Goal: Go to known website: Access a specific website the user already knows

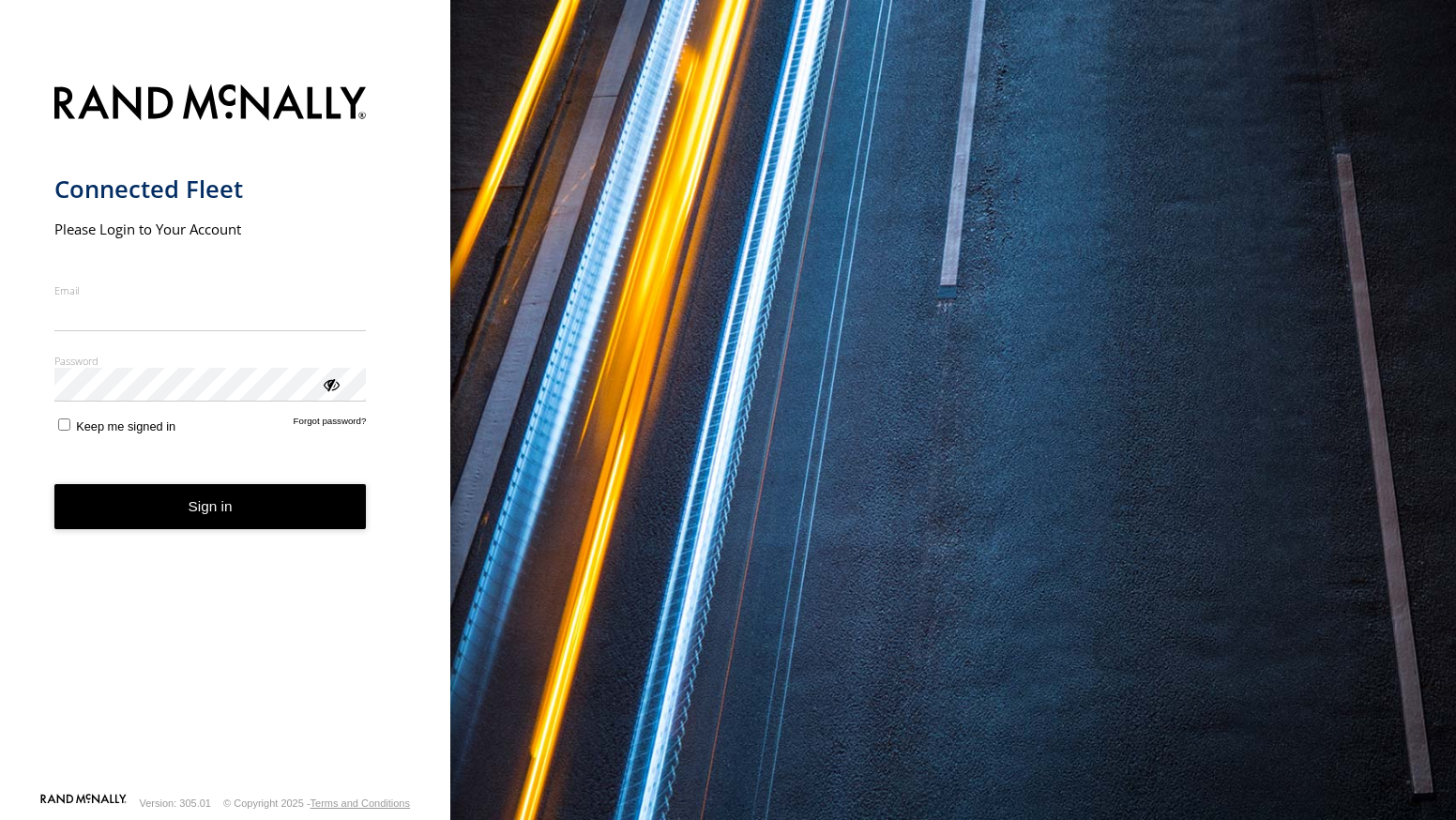
type input "**********"
click at [149, 523] on button "Sign in" at bounding box center [211, 506] width 313 height 46
click at [157, 515] on button "Sign in" at bounding box center [211, 506] width 313 height 46
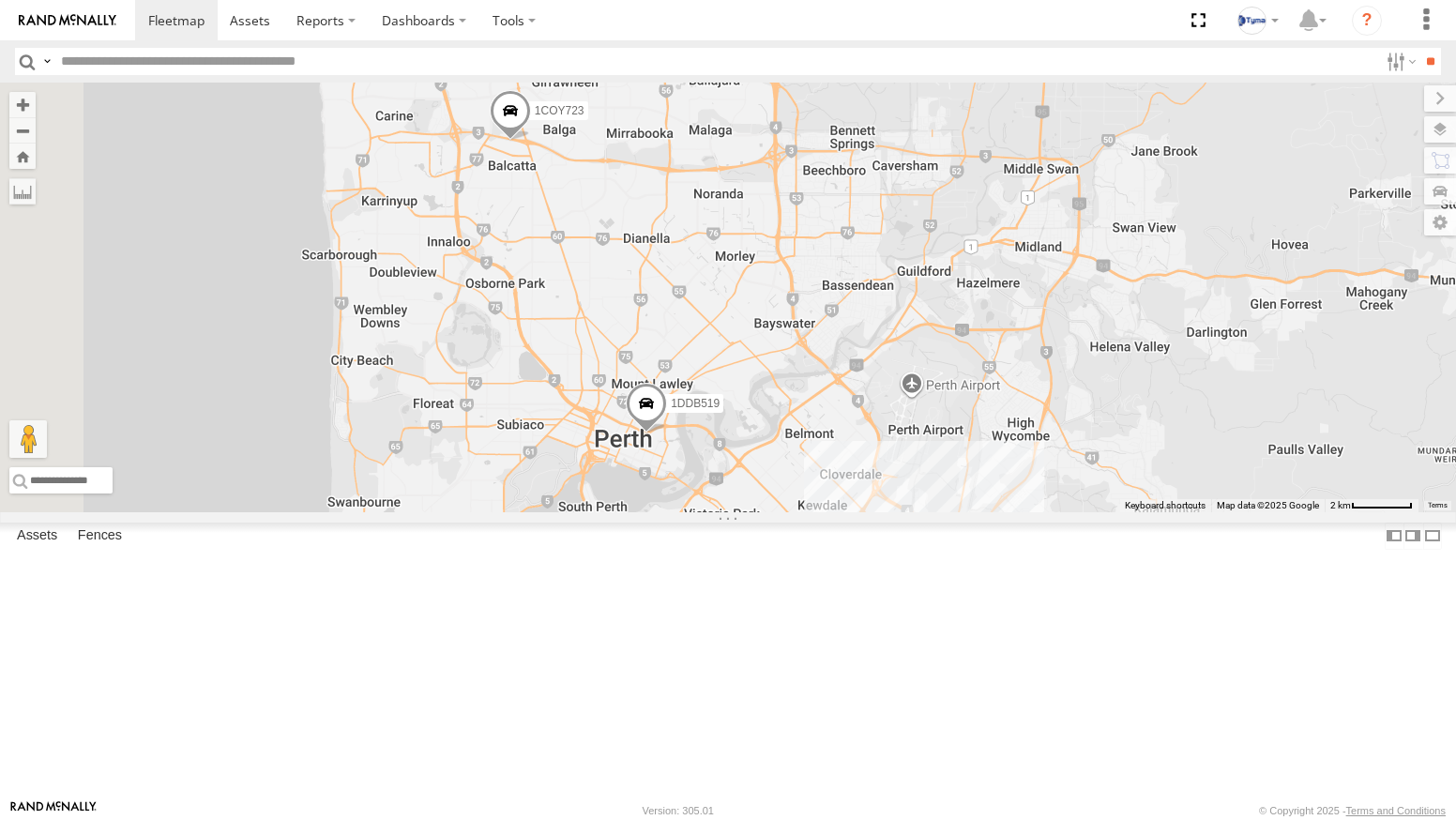
drag, startPoint x: 742, startPoint y: 262, endPoint x: 717, endPoint y: 312, distance: 55.9
click at [717, 312] on div "1COY723 1DDB519 5" at bounding box center [728, 297] width 1456 height 429
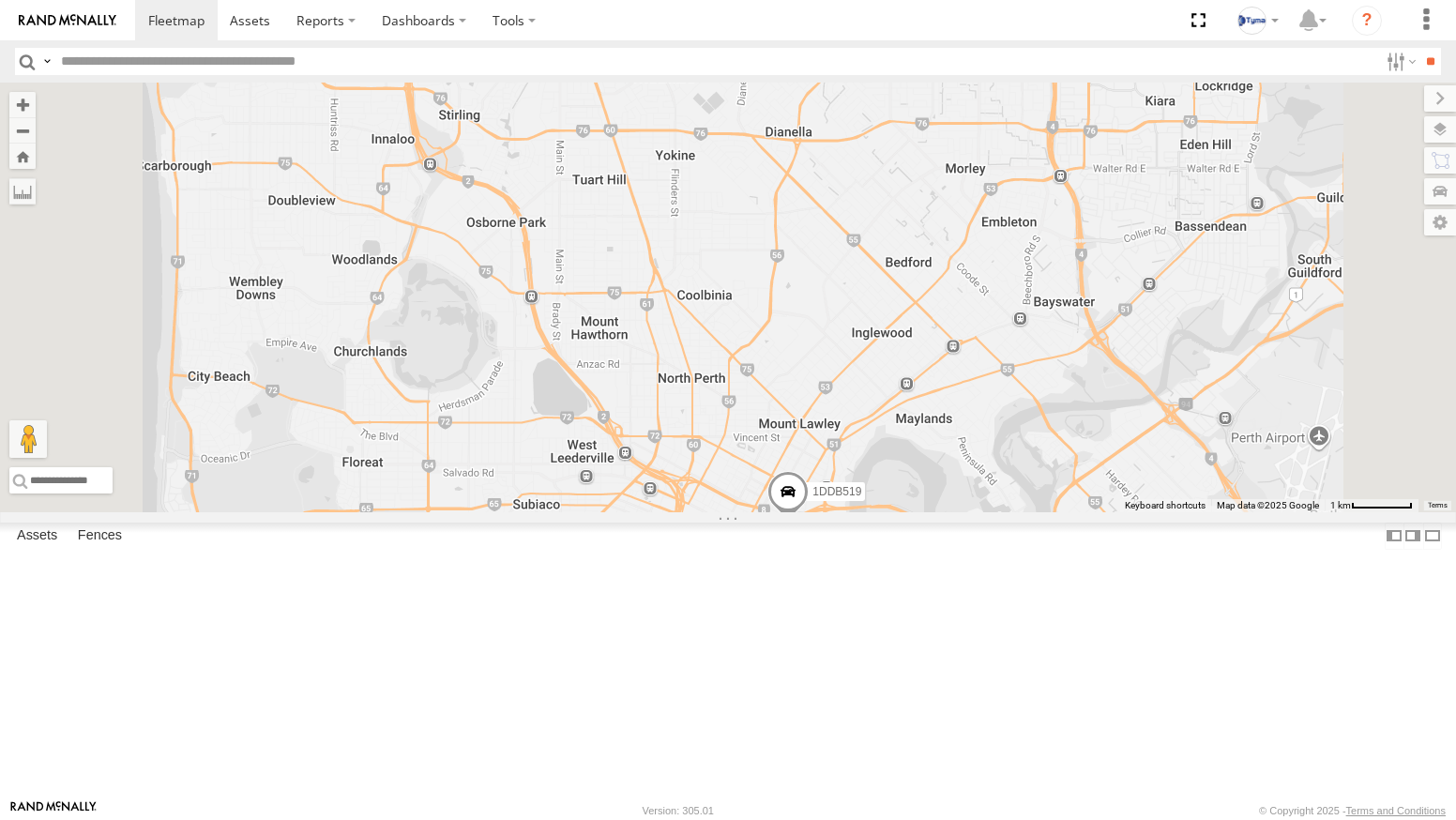
drag, startPoint x: 807, startPoint y: 545, endPoint x: 835, endPoint y: 482, distance: 68.9
click at [835, 482] on div "1COY723 1DDB519" at bounding box center [728, 297] width 1456 height 429
